Goal: Task Accomplishment & Management: Complete application form

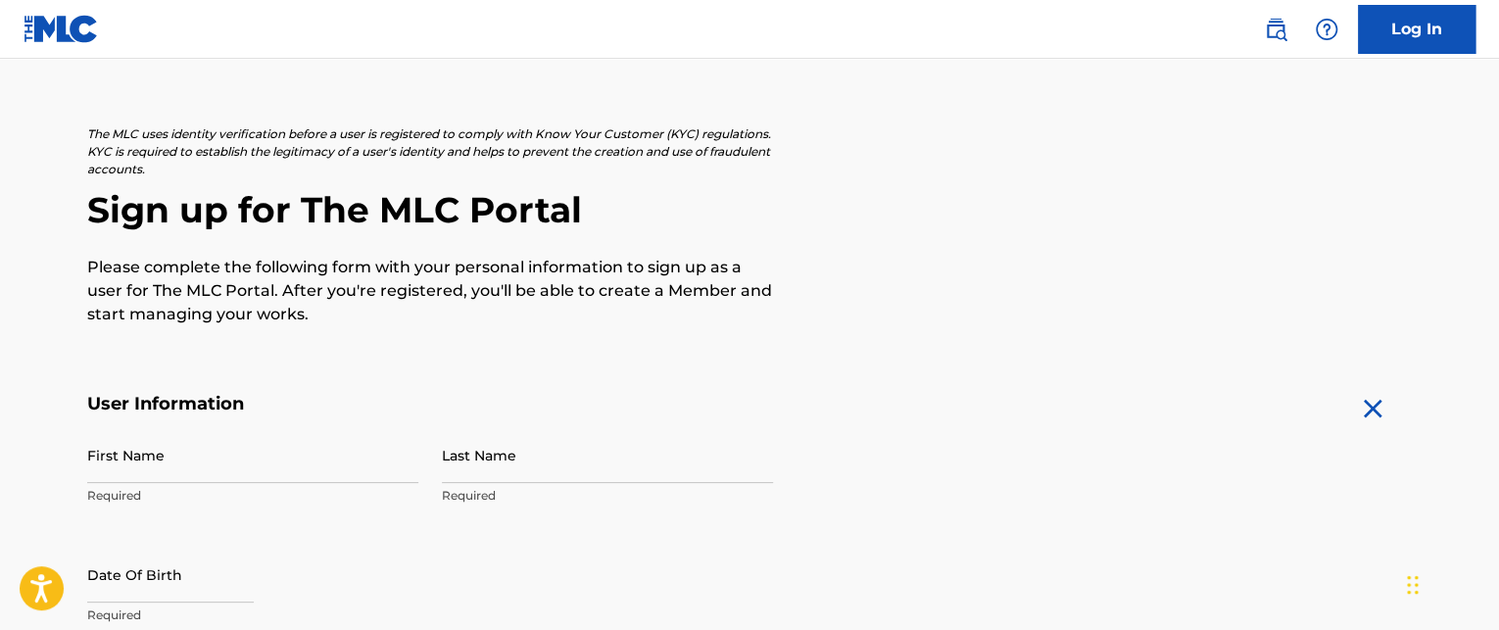
scroll to position [98, 0]
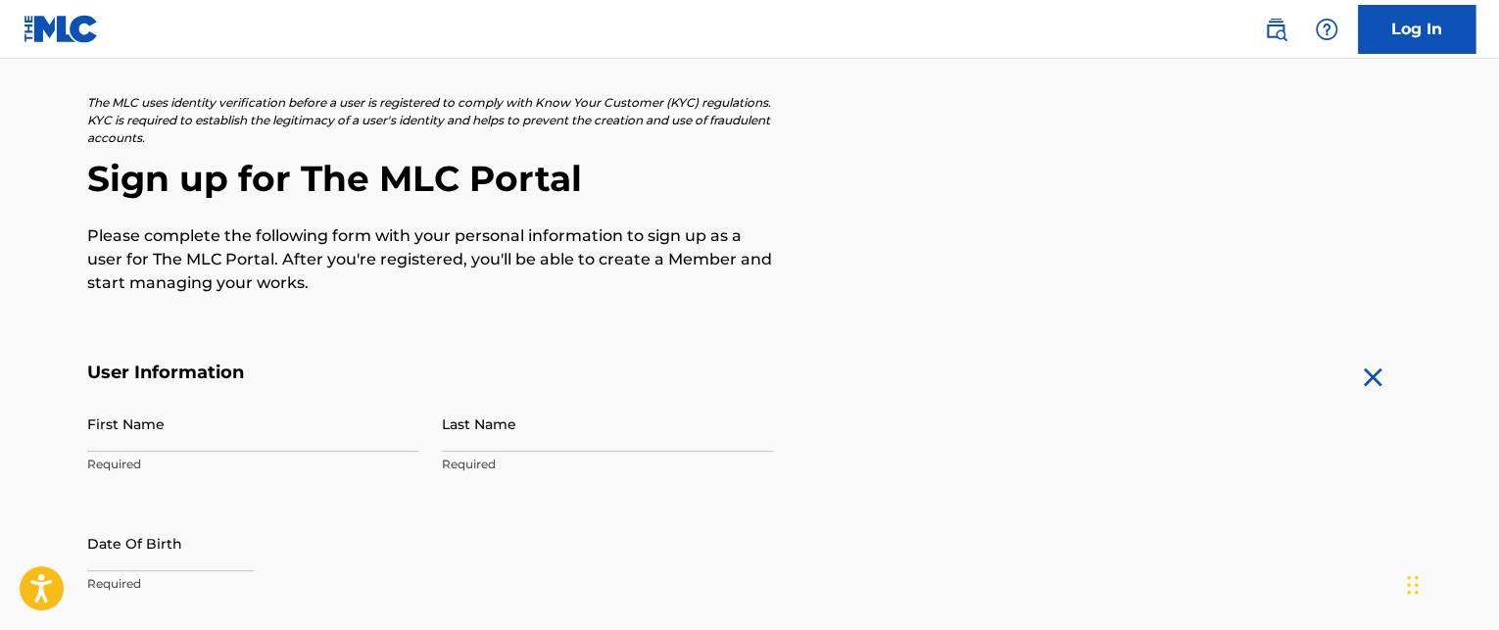
click at [89, 435] on input "First Name" at bounding box center [252, 424] width 331 height 56
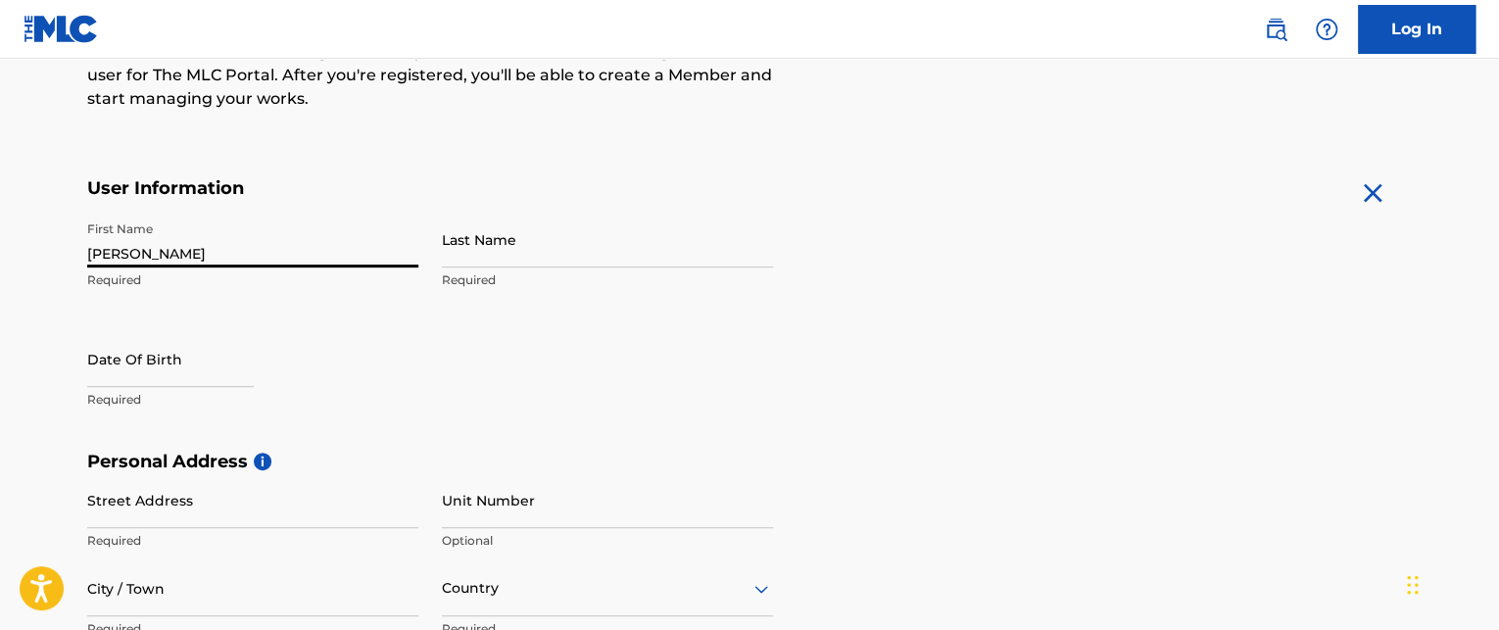
scroll to position [294, 0]
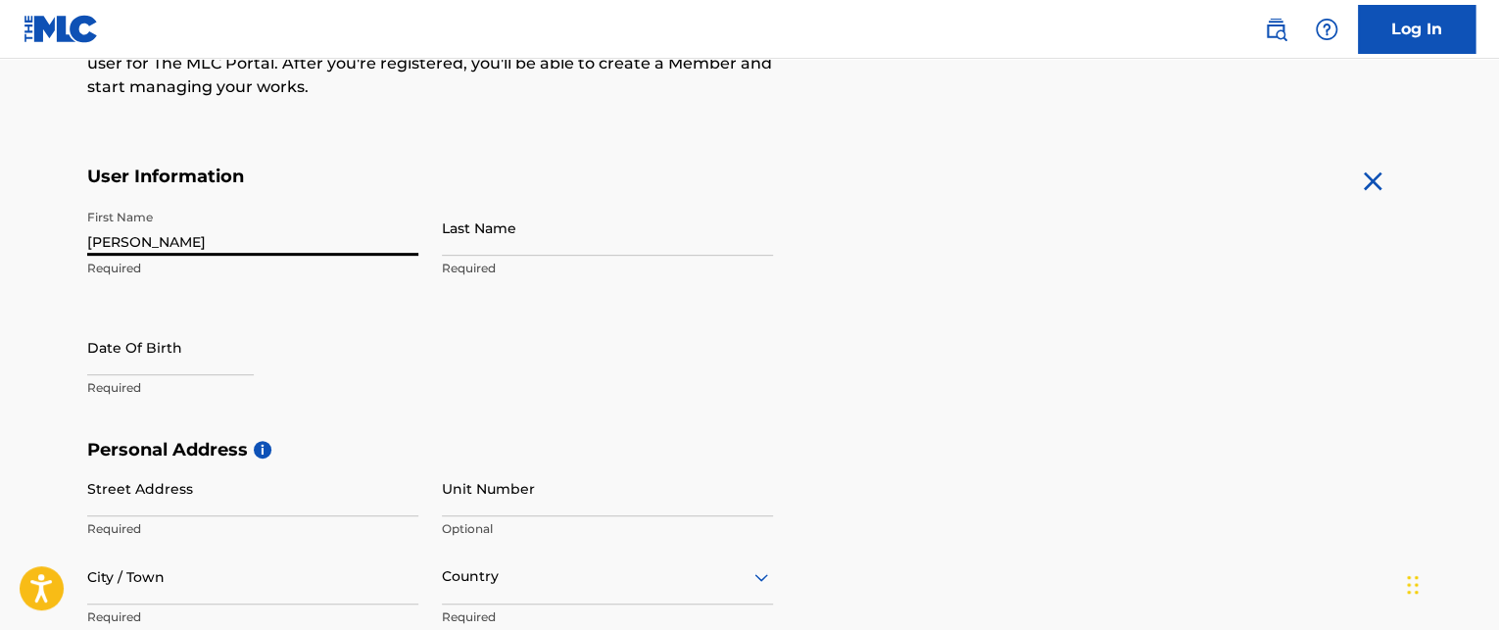
type input "[PERSON_NAME]"
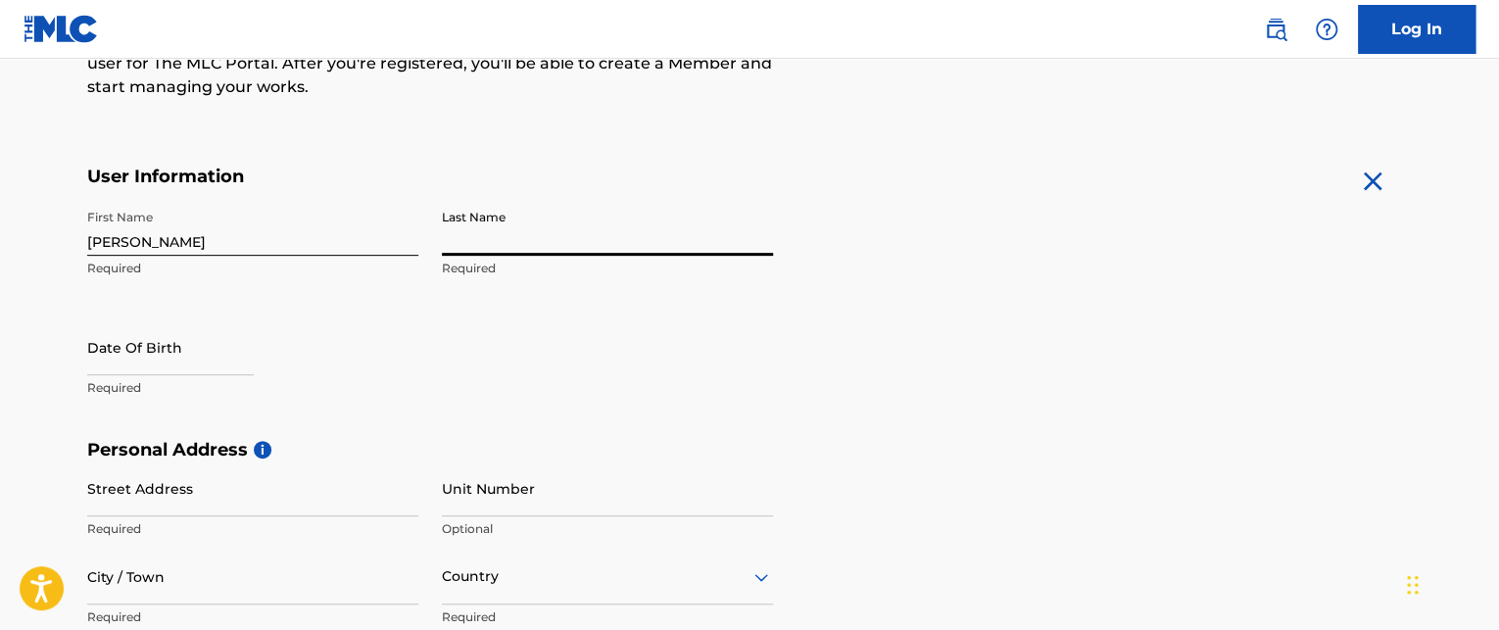
click at [451, 241] on input "Last Name" at bounding box center [607, 228] width 331 height 56
type input "[PERSON_NAME]"
select select "8"
select select "2025"
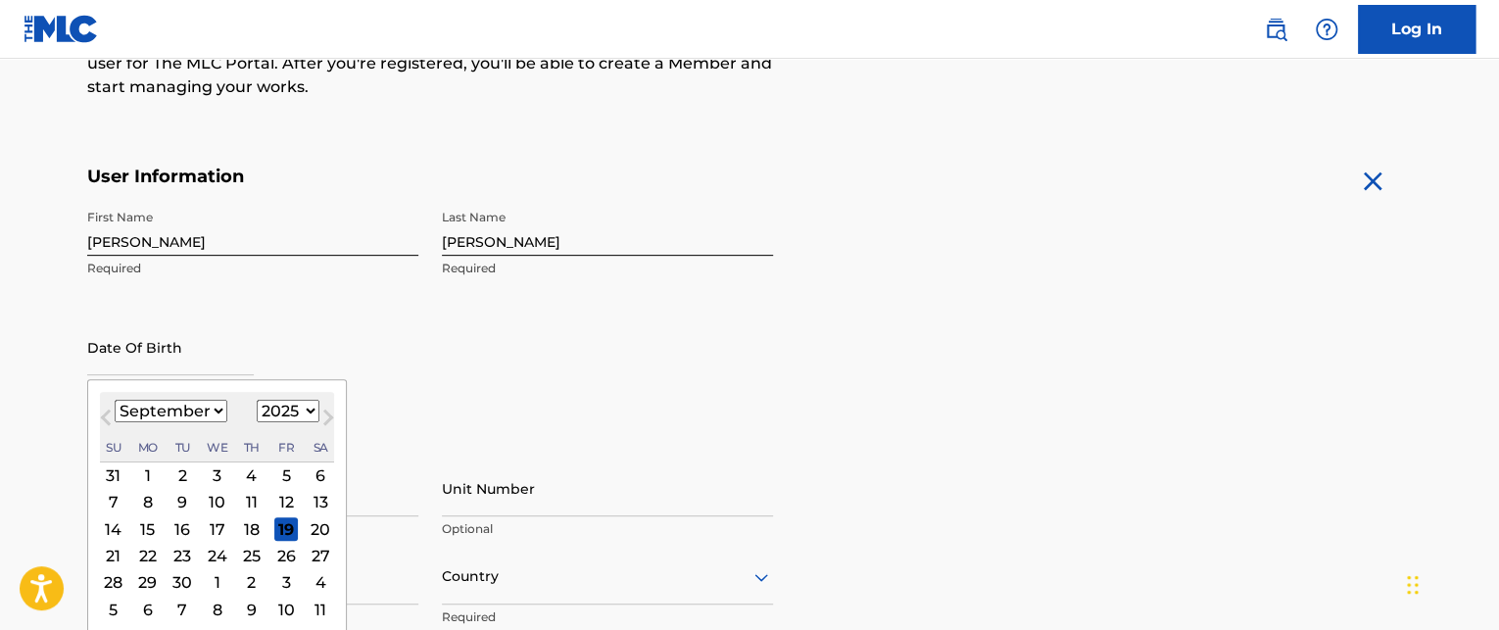
click at [90, 357] on input "text" at bounding box center [170, 347] width 167 height 56
type input "[DATE]"
select select "3"
select select "1947"
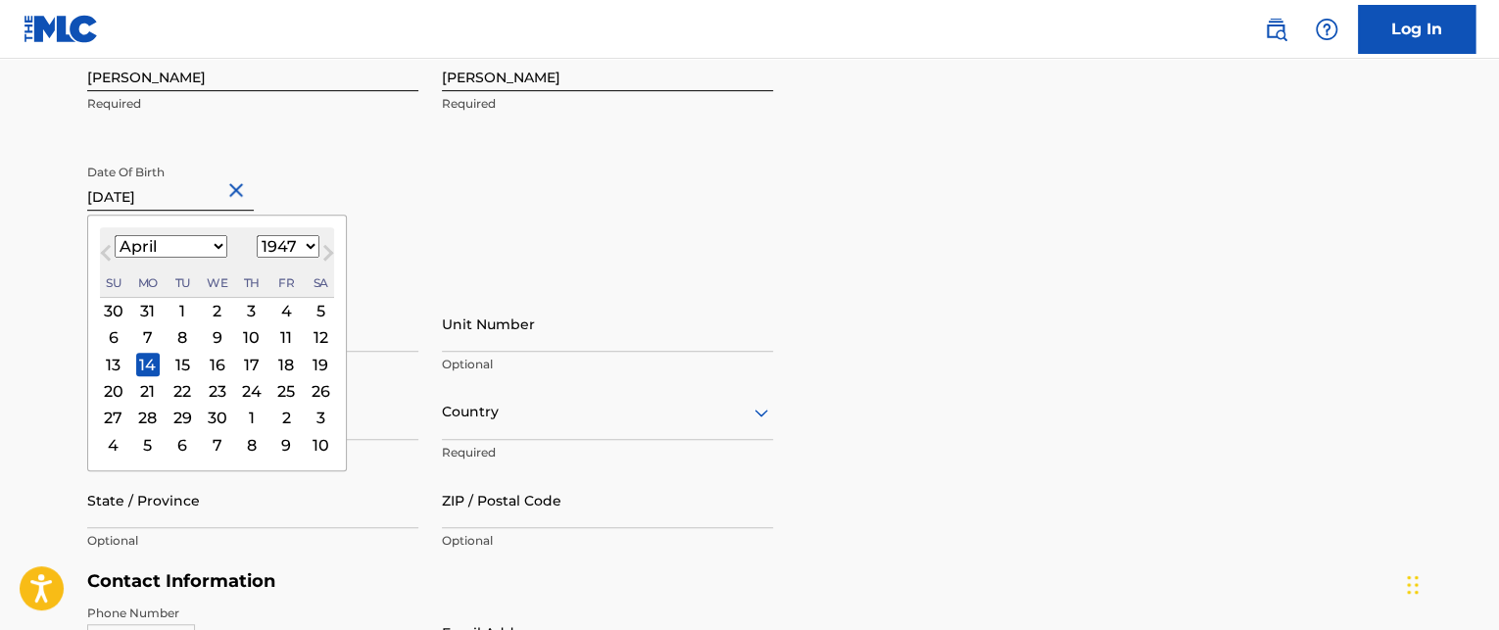
scroll to position [490, 0]
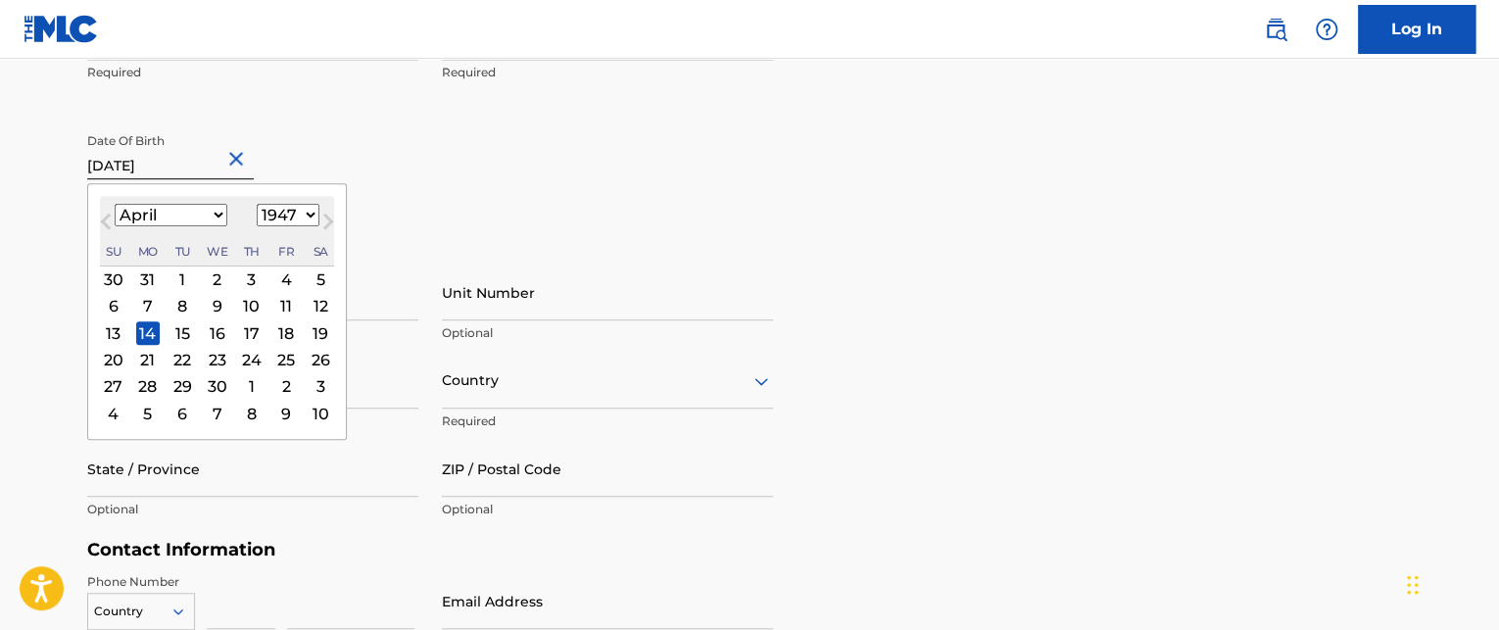
type input "[DATE]"
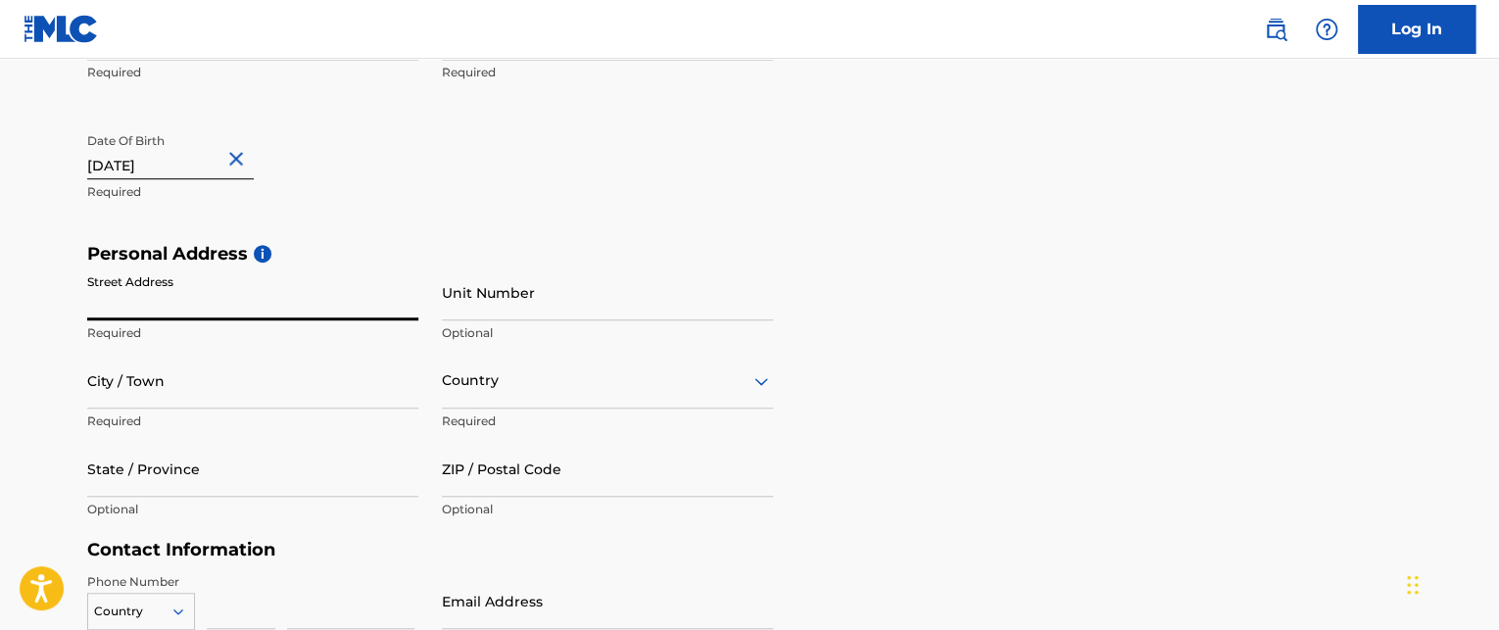
click at [110, 309] on input "Street Address" at bounding box center [252, 292] width 331 height 56
type input "[STREET_ADDRESS]"
click at [102, 391] on input "City / Town" at bounding box center [252, 381] width 331 height 56
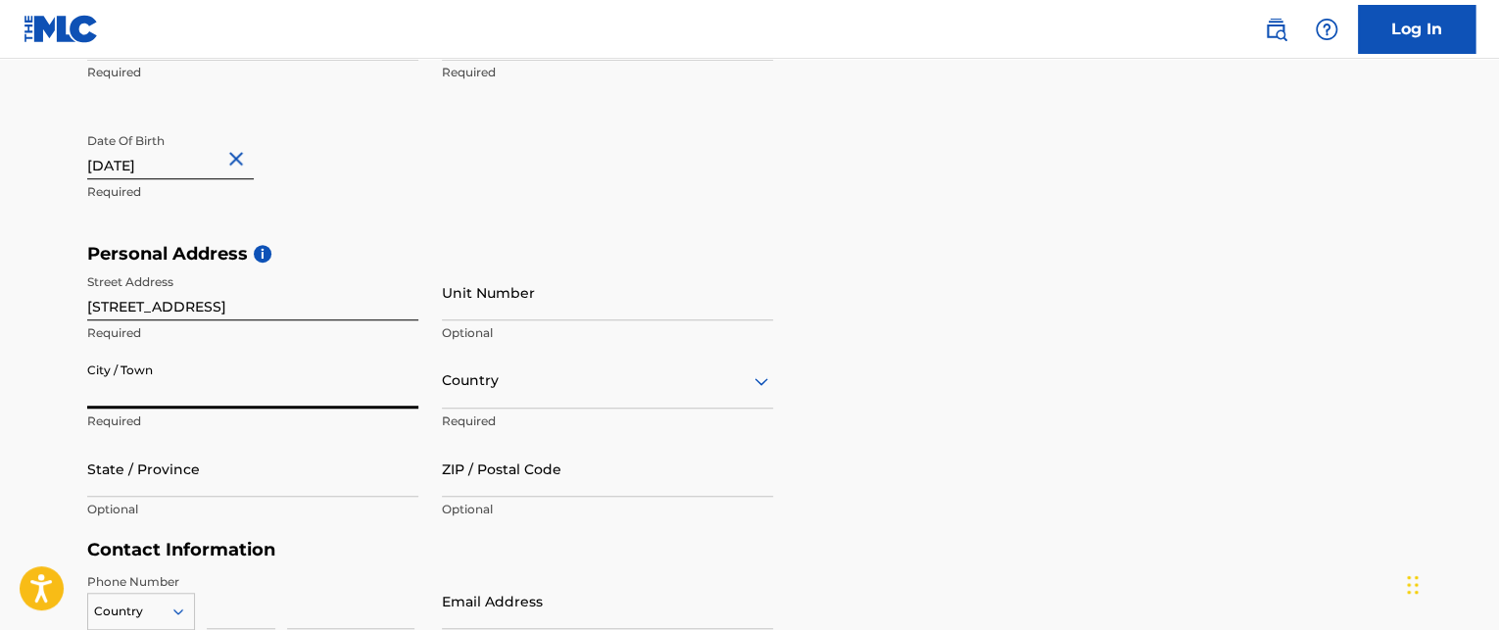
type input "VICTORIA"
type input "[GEOGRAPHIC_DATA]"
type input "BC"
type input "V8R 2W2"
type input "250"
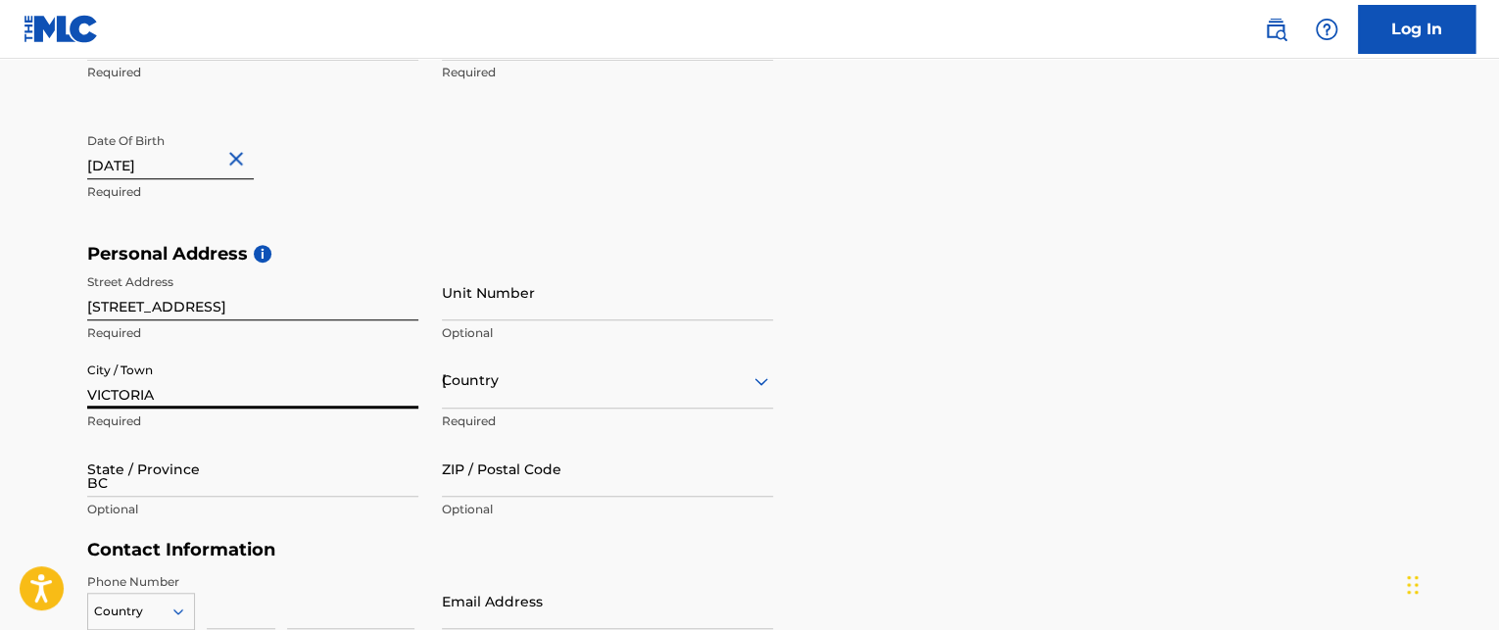
type input "8844501"
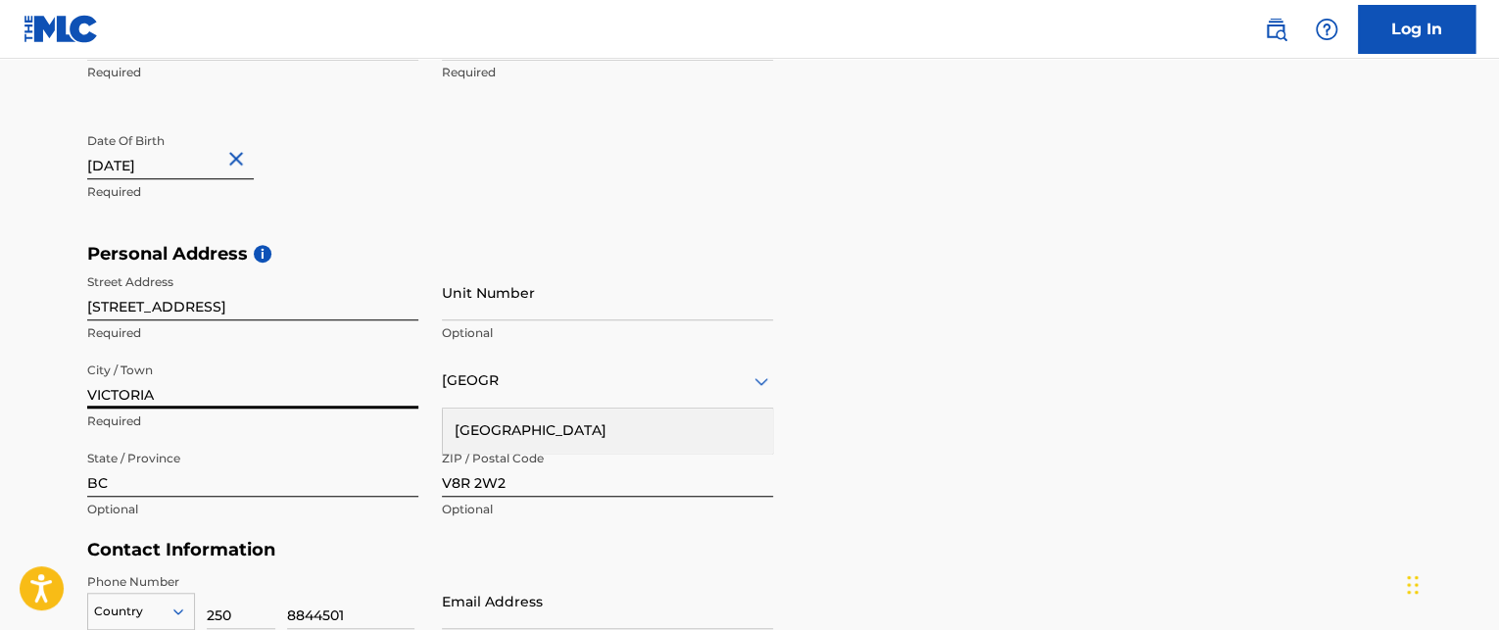
click at [484, 426] on div "[GEOGRAPHIC_DATA]" at bounding box center [607, 430] width 329 height 44
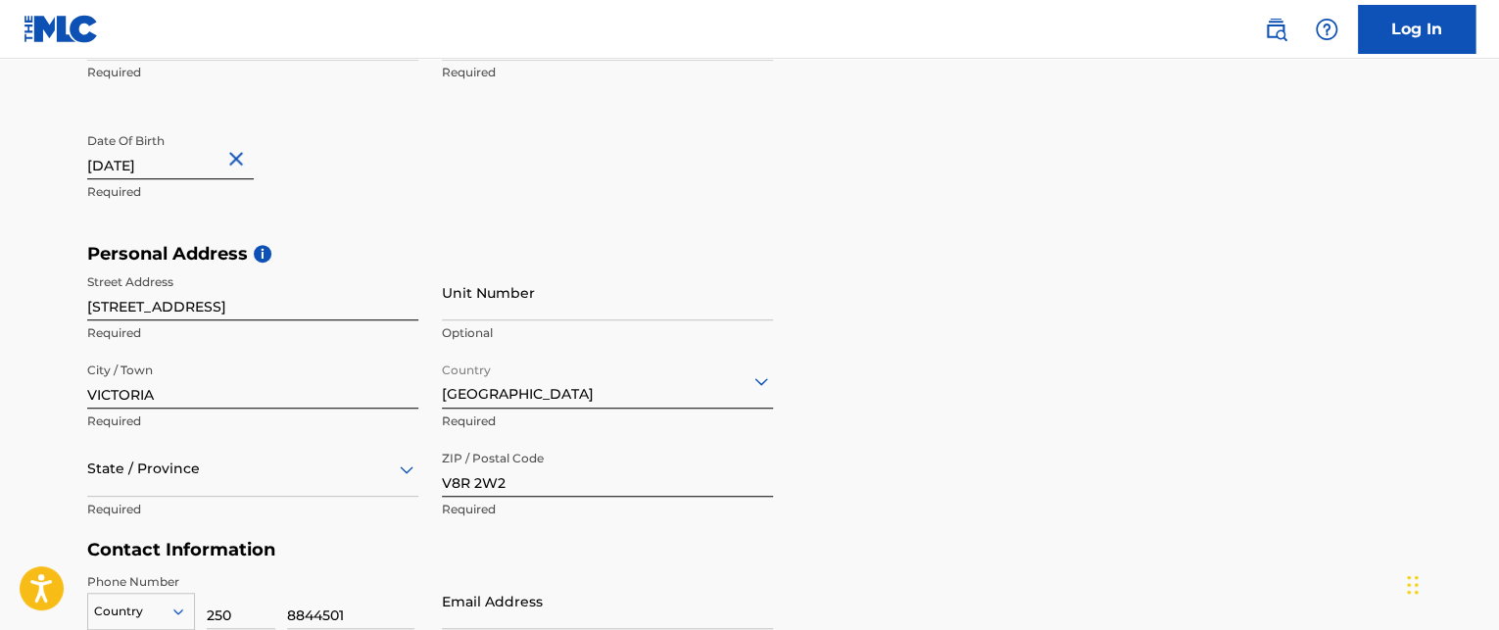
click at [459, 481] on input "V8R 2W2" at bounding box center [607, 469] width 331 height 56
click at [477, 481] on input "V8R 2W2" at bounding box center [607, 469] width 331 height 56
type input "V8R 6L9"
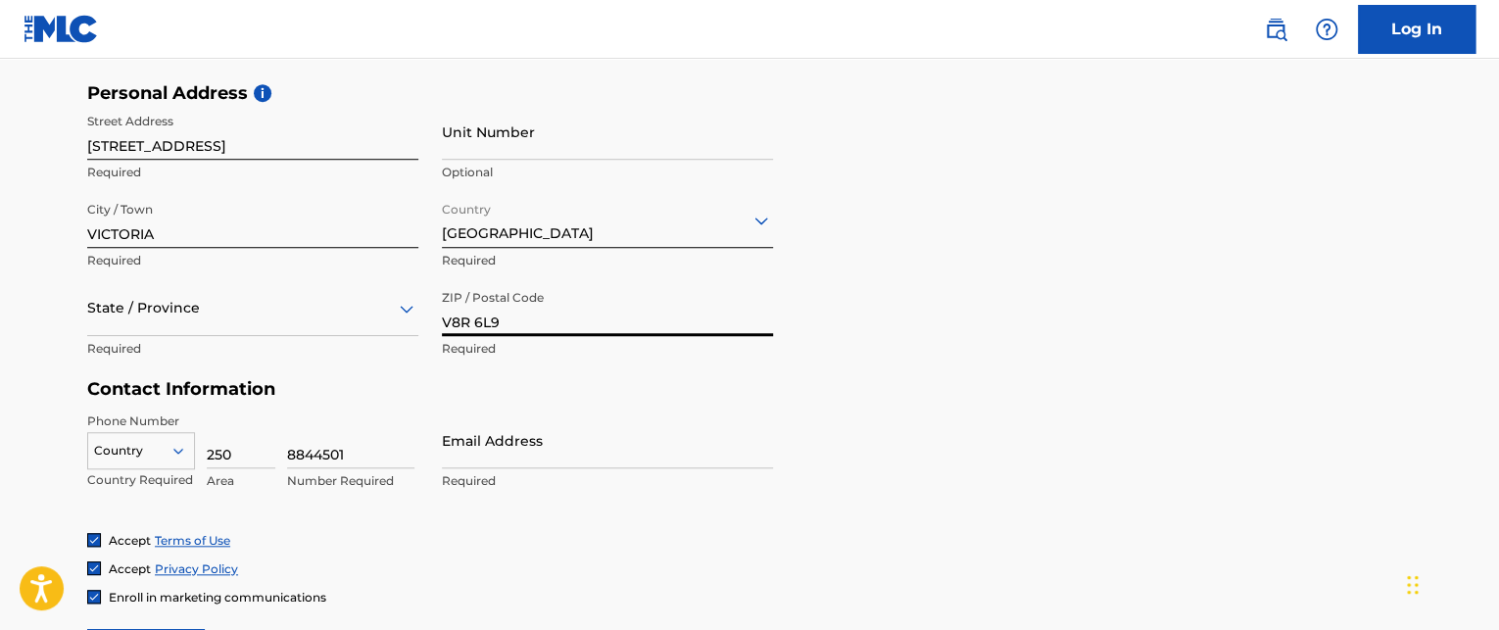
click at [411, 336] on div "State / Province" at bounding box center [252, 308] width 331 height 56
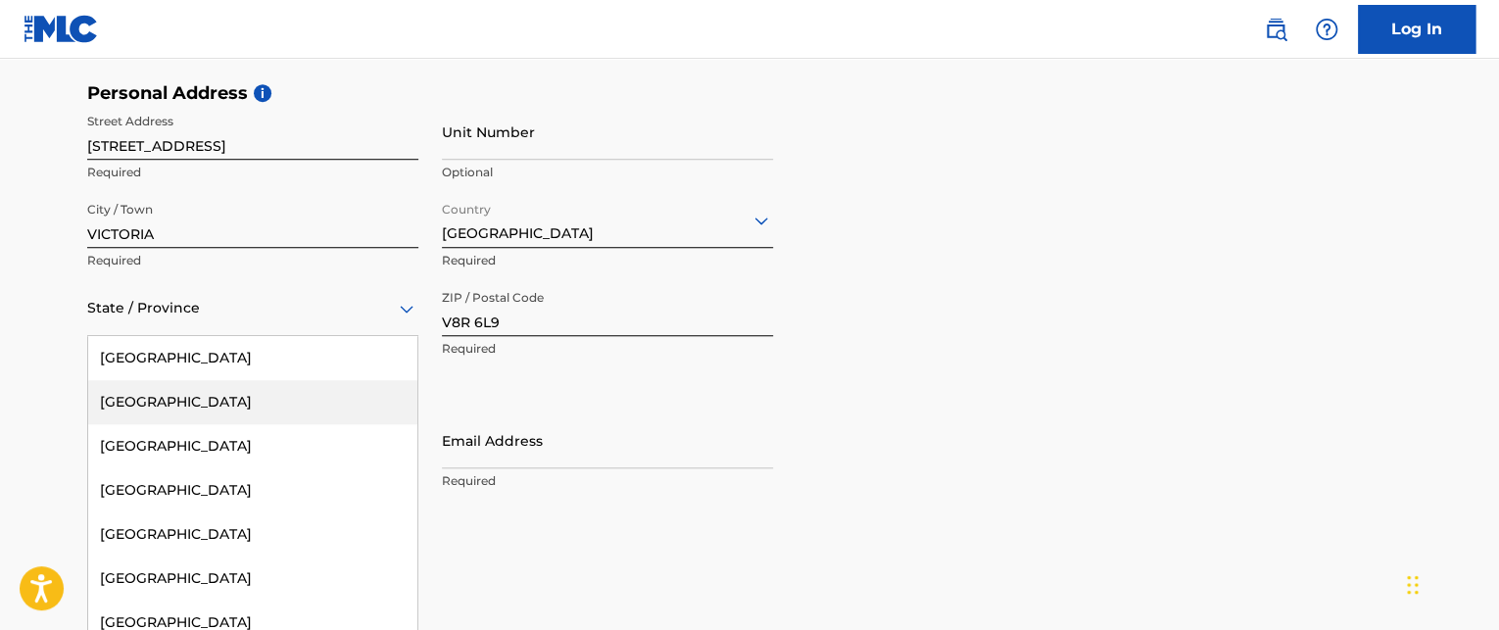
click at [141, 406] on div "[GEOGRAPHIC_DATA]" at bounding box center [252, 402] width 329 height 44
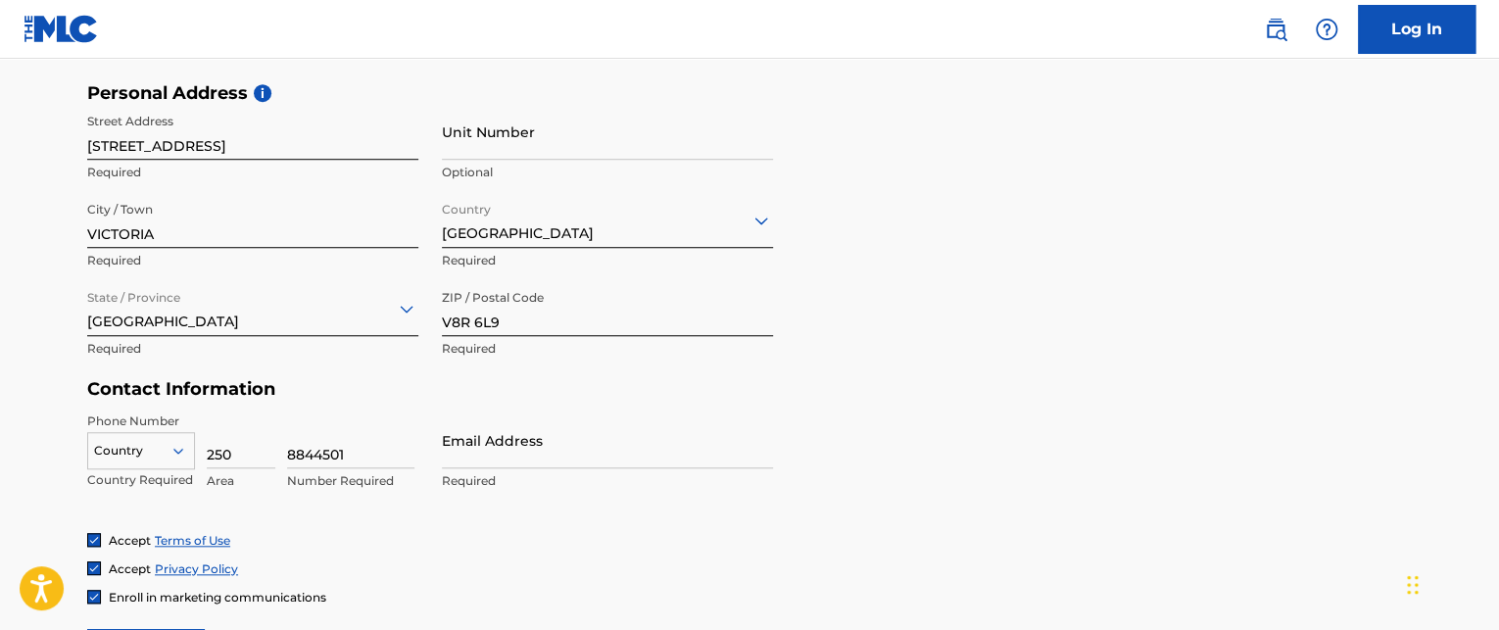
click at [438, 447] on div "Phone Number Country Country Required 250 Area 8844501 Number Required Email Ad…" at bounding box center [430, 471] width 686 height 119
drag, startPoint x: 448, startPoint y: 452, endPoint x: 440, endPoint y: 473, distance: 22.9
click at [446, 452] on input "Email Address" at bounding box center [607, 440] width 331 height 56
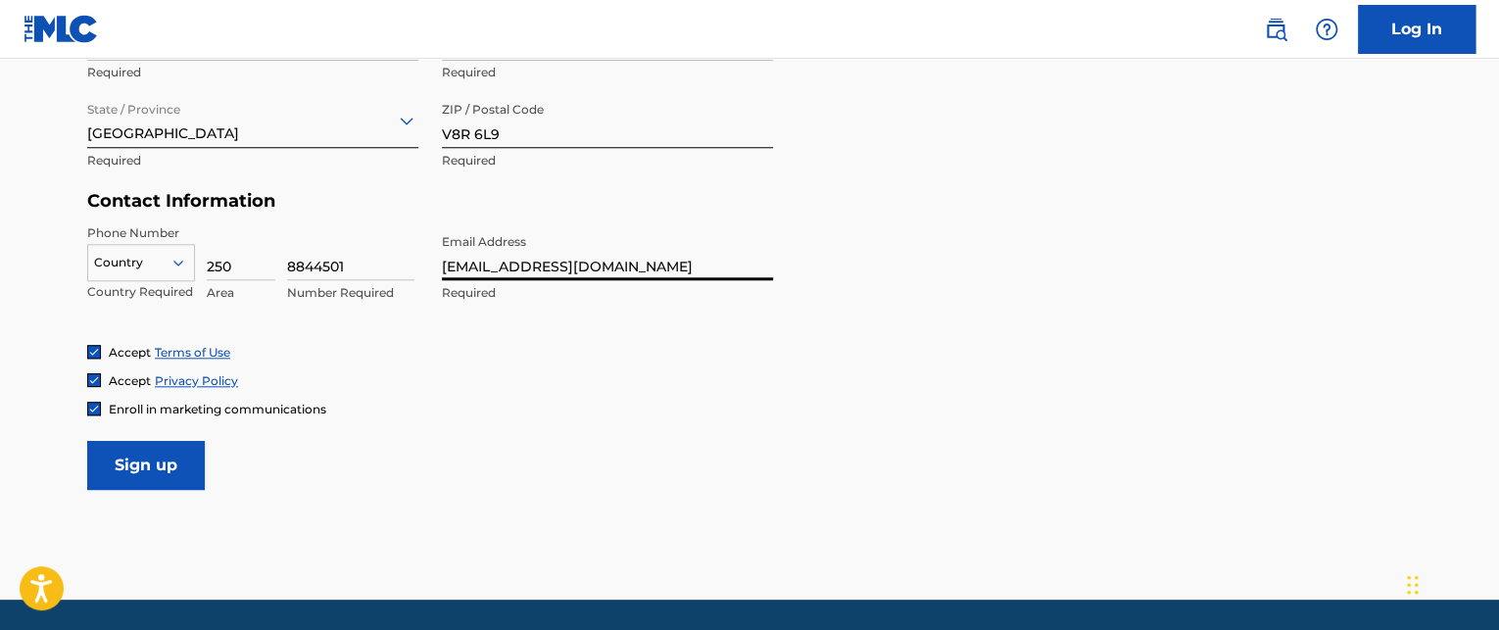
scroll to position [846, 0]
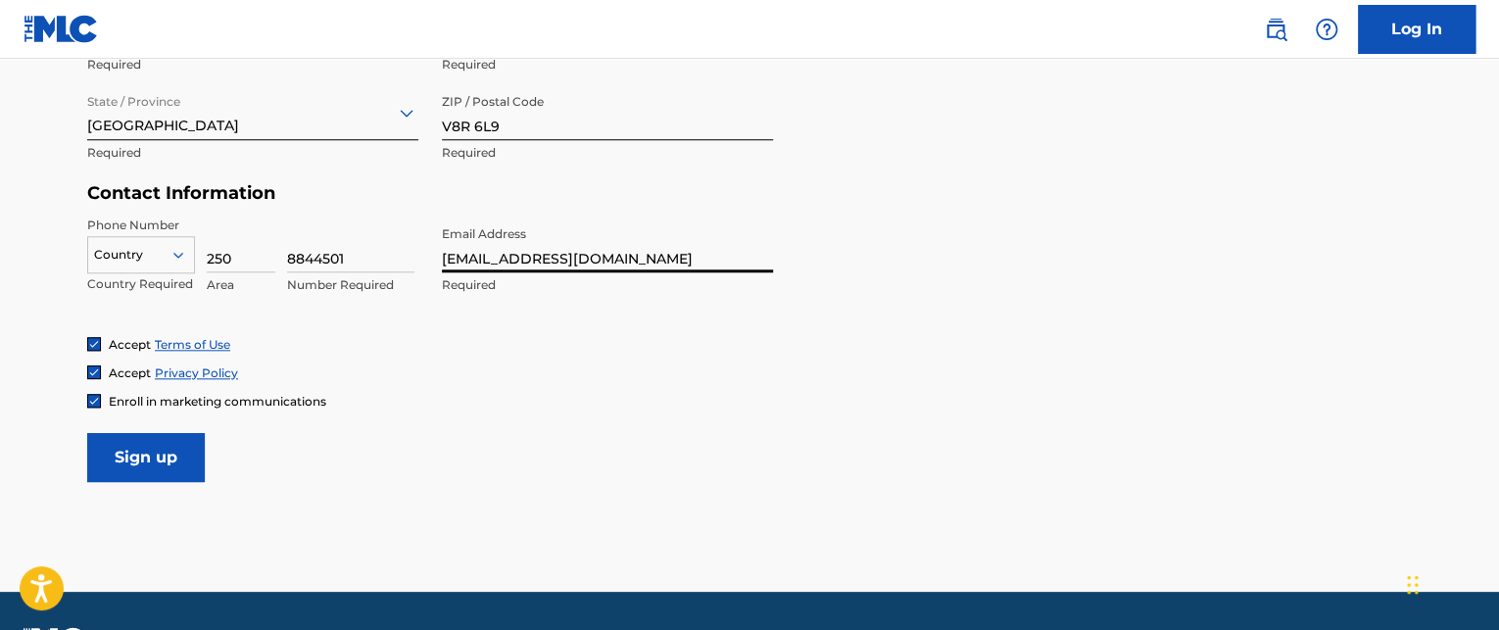
type input "[EMAIL_ADDRESS][DOMAIN_NAME]"
click at [160, 448] on input "Sign up" at bounding box center [146, 457] width 118 height 49
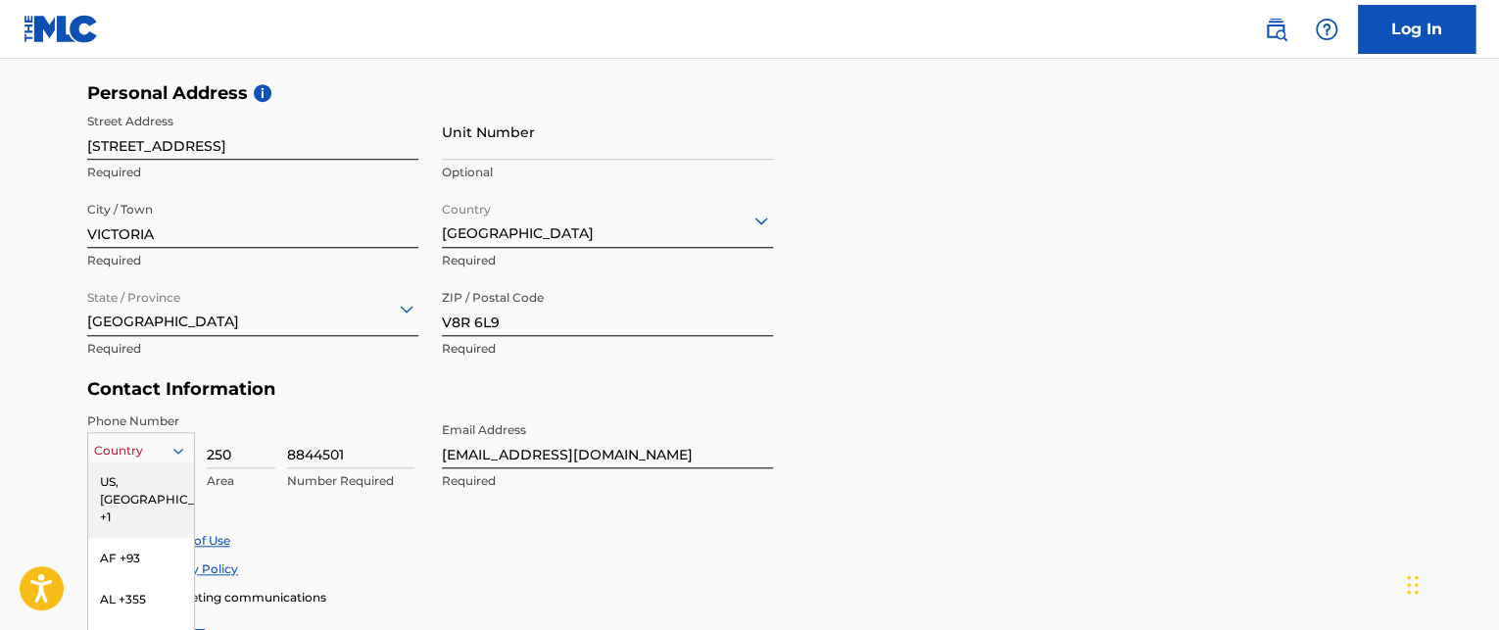
scroll to position [776, 0]
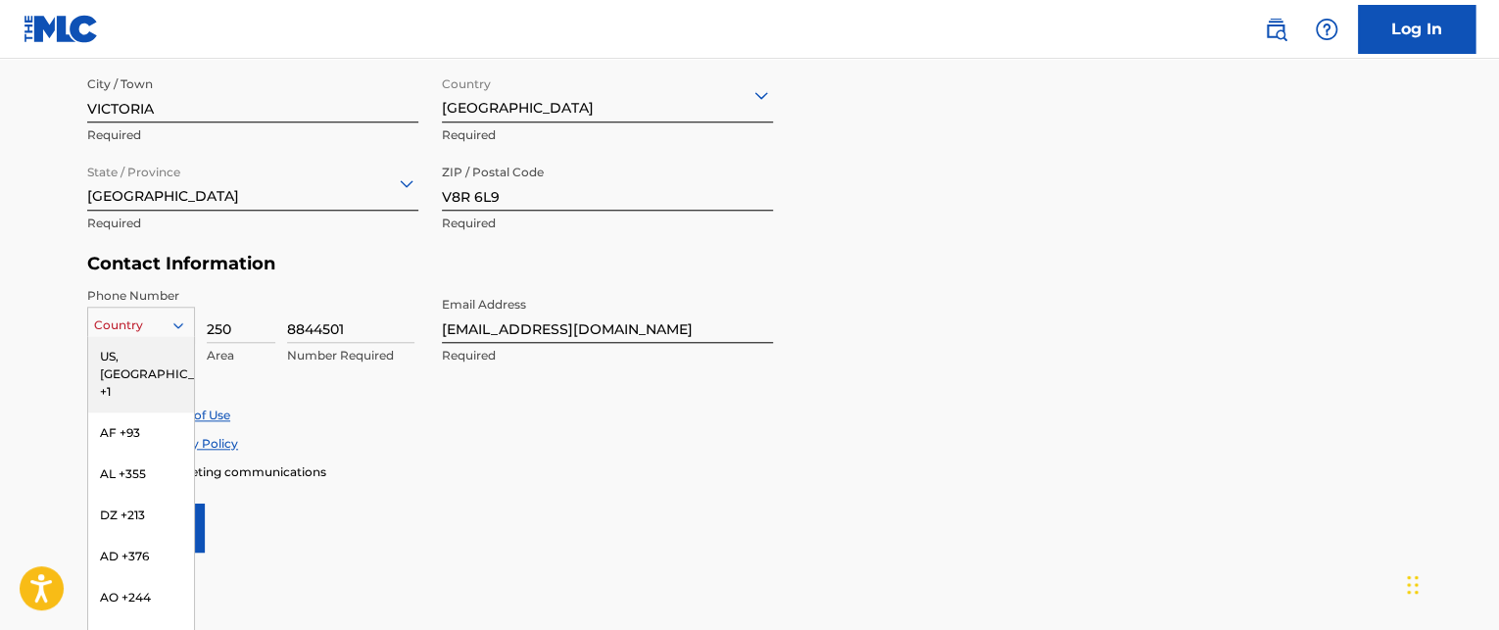
click at [180, 336] on div "216 results available. Use Up and Down to choose options, press Enter to select…" at bounding box center [141, 321] width 108 height 29
click at [119, 351] on div "US, [GEOGRAPHIC_DATA] +1" at bounding box center [141, 374] width 106 height 76
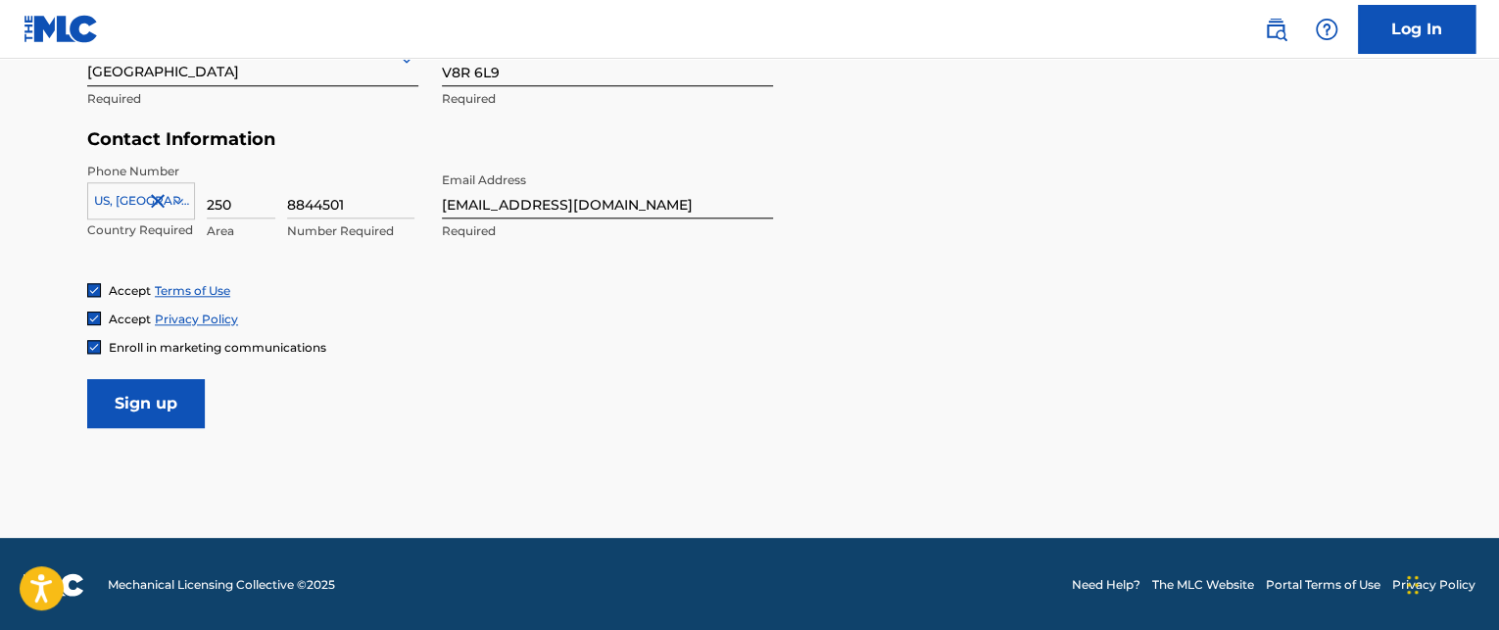
scroll to position [901, 0]
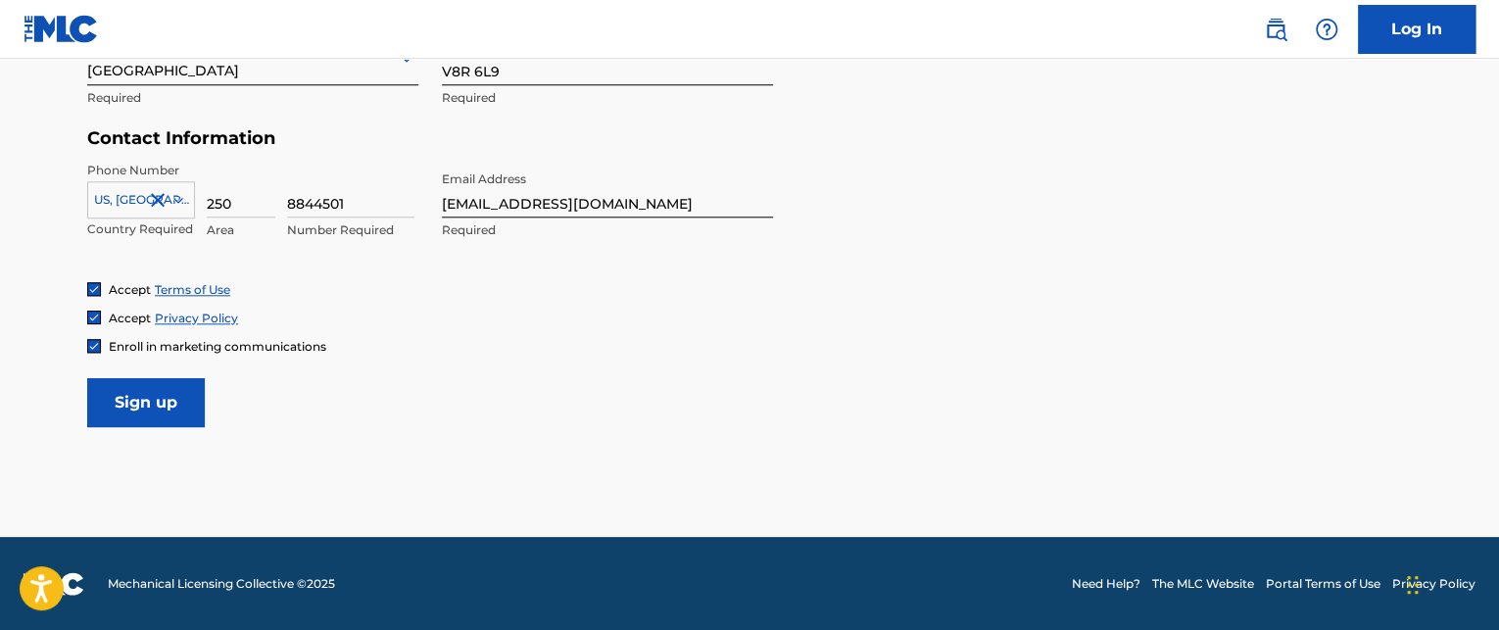
click at [125, 395] on input "Sign up" at bounding box center [146, 402] width 118 height 49
